Goal: Transaction & Acquisition: Purchase product/service

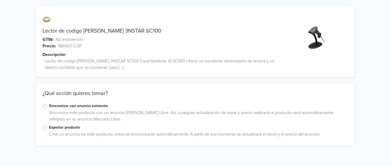
click at [65, 126] on label "Exportar producto" at bounding box center [199, 128] width 300 height 6
click at [0, 0] on input "Exportar producto" at bounding box center [0, 0] width 0 height 0
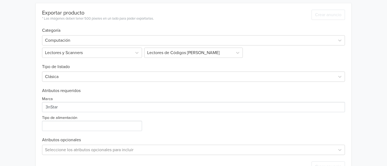
scroll to position [168, 0]
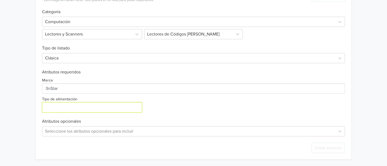
click at [94, 108] on input "Tipo de alimentación" at bounding box center [92, 107] width 100 height 10
type input "USB"
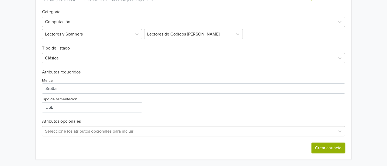
click at [322, 145] on button "Crear anuncio" at bounding box center [327, 148] width 33 height 10
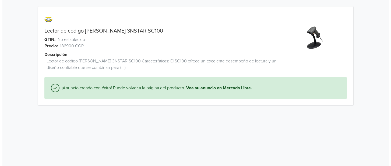
scroll to position [0, 0]
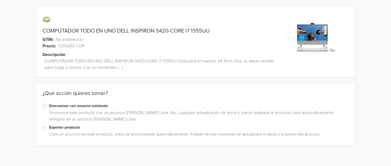
click at [68, 107] on label "Sincronizar con anuncio existente" at bounding box center [199, 106] width 300 height 6
click at [0, 0] on input "Sincronizar con anuncio existente" at bounding box center [0, 0] width 0 height 0
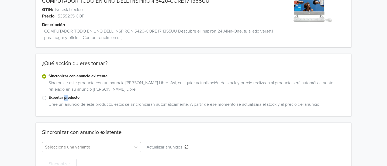
click at [69, 99] on label "Exportar producto" at bounding box center [196, 98] width 296 height 6
click at [51, 97] on label "Exportar producto" at bounding box center [196, 98] width 296 height 6
click at [0, 0] on input "Exportar producto" at bounding box center [0, 0] width 0 height 0
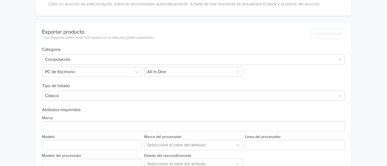
scroll to position [160, 0]
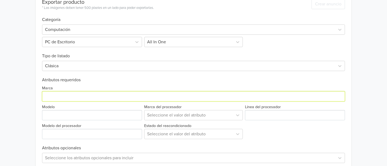
click at [78, 98] on input "Marca" at bounding box center [193, 96] width 303 height 10
click at [158, 92] on input "Marca" at bounding box center [193, 96] width 303 height 10
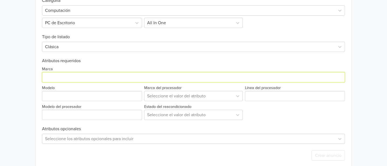
scroll to position [187, 0]
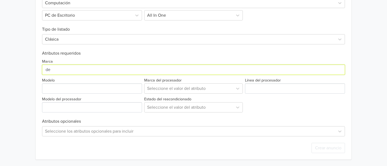
type input "DELL"
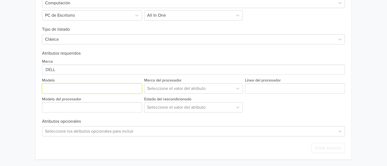
click at [80, 89] on input "Modelo" at bounding box center [92, 89] width 100 height 10
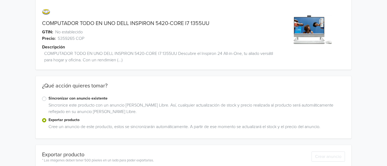
scroll to position [0, 0]
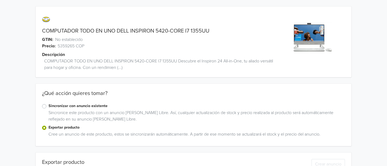
click at [132, 30] on link "COMPUTADOR TODO EN UNO DELL INSPIRON 5420-CORE I7 1355UU" at bounding box center [125, 31] width 167 height 6
drag, startPoint x: 131, startPoint y: 30, endPoint x: 169, endPoint y: 30, distance: 37.7
click at [169, 30] on link "COMPUTADOR TODO EN UNO DELL INSPIRON 5420-CORE I7 1355UU" at bounding box center [125, 31] width 167 height 6
copy link "INSPIRON 5420"
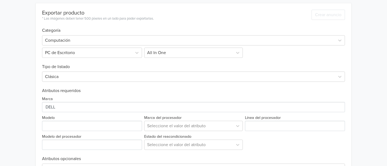
scroll to position [187, 0]
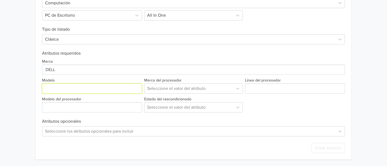
click at [74, 86] on input "Modelo" at bounding box center [92, 89] width 100 height 10
paste input "INSPIRON 5420"
type input "INSPIRON 5420"
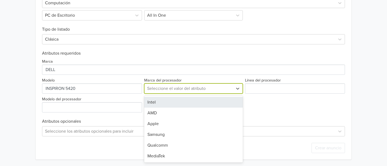
click at [195, 90] on div at bounding box center [188, 89] width 83 height 8
click at [162, 103] on div "Intel" at bounding box center [193, 102] width 99 height 11
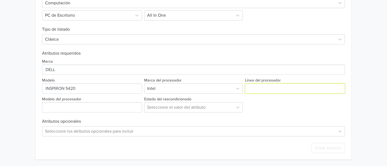
click at [250, 91] on input "Línea del procesador" at bounding box center [295, 89] width 100 height 10
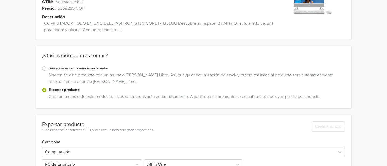
scroll to position [0, 0]
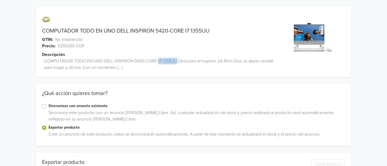
drag, startPoint x: 158, startPoint y: 61, endPoint x: 176, endPoint y: 62, distance: 17.6
click at [176, 62] on span "COMPUTADOR TODO EN UNO DELL INSPIRON 5420-CORE I7 1355UU Descubre el Inspiron 2…" at bounding box center [161, 64] width 235 height 13
copy span "I7 1355UU"
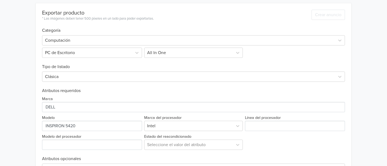
scroll to position [187, 0]
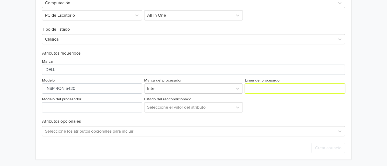
click at [251, 92] on input "Línea del procesador" at bounding box center [295, 89] width 100 height 10
paste input "I7 1355UU"
type input "I7 1355UU"
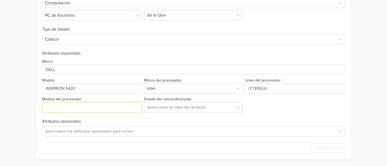
click at [74, 106] on input "Modelo del procesador" at bounding box center [92, 107] width 100 height 10
paste input "I7 1355UU"
type input "I7 1355UU"
click at [192, 109] on div at bounding box center [188, 108] width 83 height 8
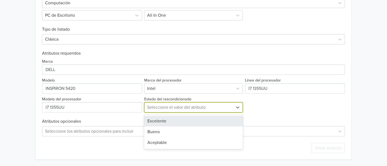
click at [162, 118] on div "Excelente" at bounding box center [193, 121] width 99 height 11
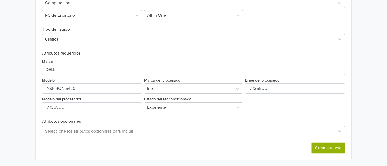
click at [318, 144] on button "Crear anuncio" at bounding box center [327, 148] width 33 height 10
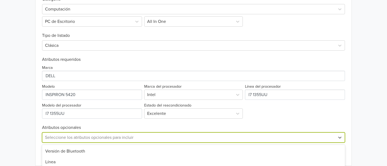
scroll to position [273, 0]
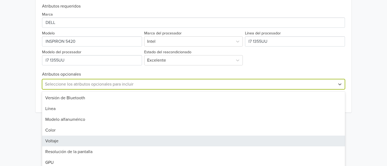
click at [117, 89] on div "65 results available. Use Up and Down to choose options, press Enter to select …" at bounding box center [193, 84] width 303 height 10
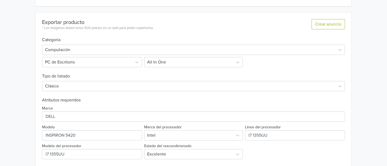
scroll to position [220, 0]
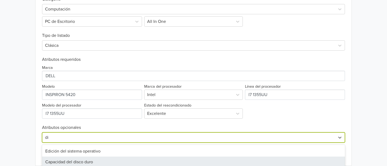
type input "d"
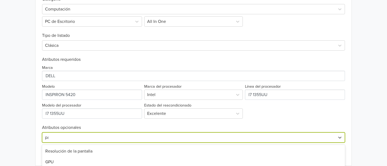
type input "pan"
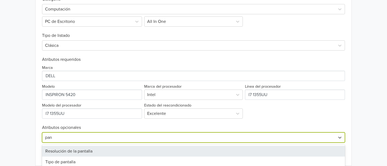
scroll to position [250, 0]
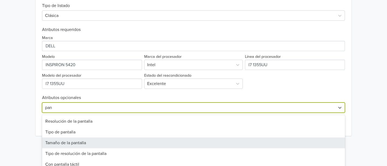
click at [86, 138] on div "Tamaño de la pantalla" at bounding box center [193, 143] width 303 height 11
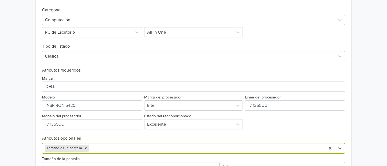
scroll to position [239, 0]
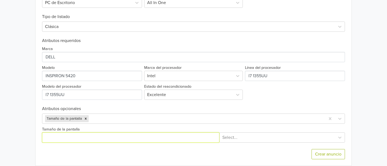
click at [101, 133] on input "Tamaño de la pantalla" at bounding box center [130, 138] width 177 height 10
type input "24"
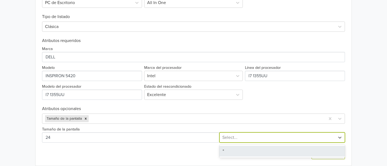
click at [253, 134] on div at bounding box center [277, 138] width 110 height 8
click at [228, 146] on div """ at bounding box center [282, 151] width 126 height 11
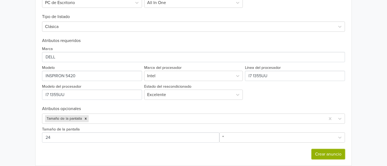
click at [316, 152] on button "Crear anuncio" at bounding box center [327, 154] width 33 height 10
